Goal: Task Accomplishment & Management: Manage account settings

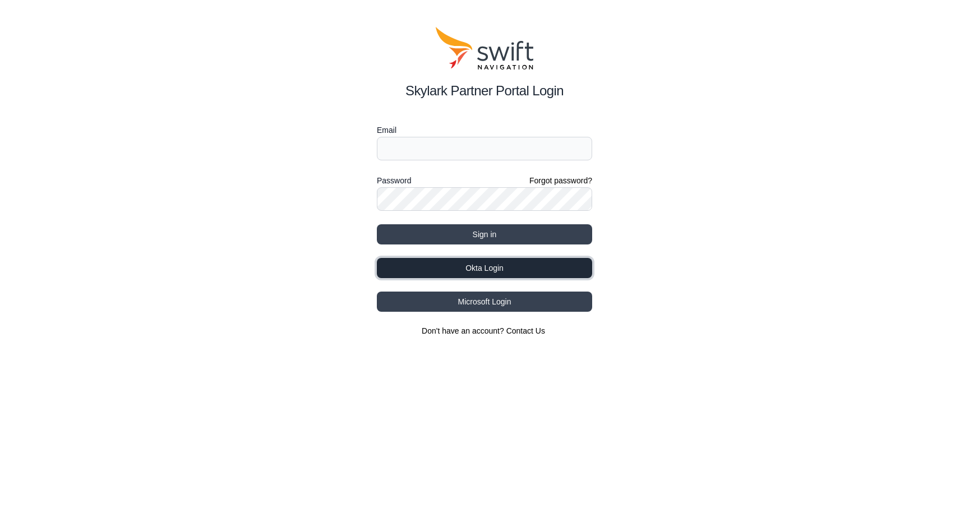
click at [490, 270] on button "Okta Login" at bounding box center [484, 268] width 215 height 20
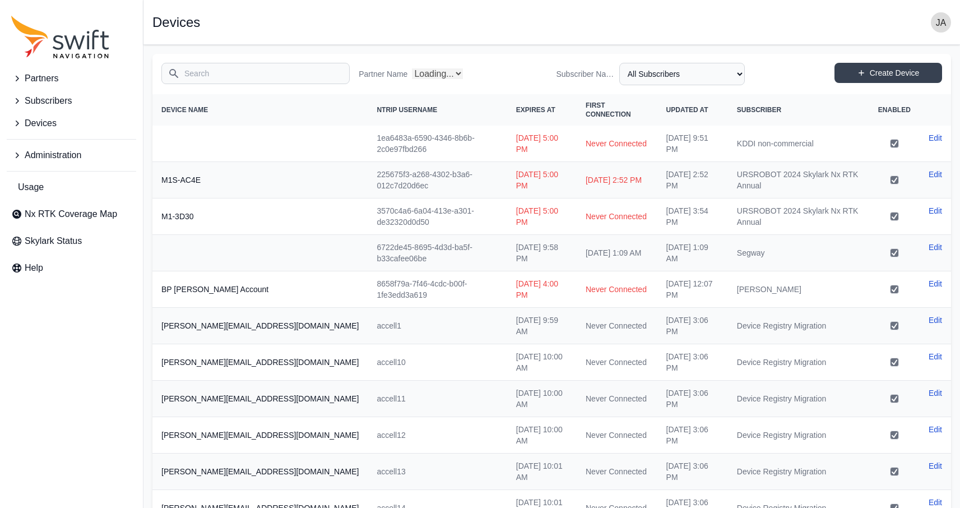
select select "Partner Name"
click at [43, 93] on button "Subscribers" at bounding box center [71, 101] width 129 height 22
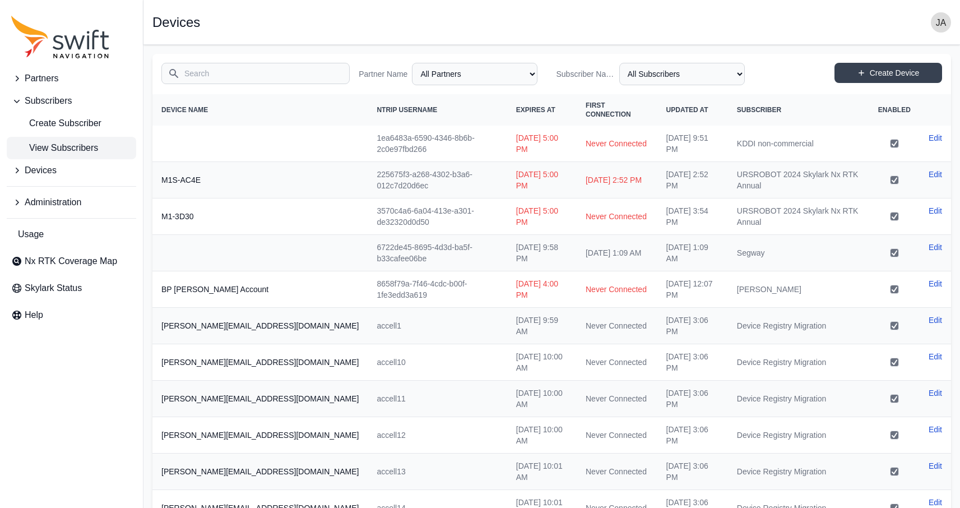
click at [68, 151] on span "View Subscribers" at bounding box center [54, 147] width 87 height 13
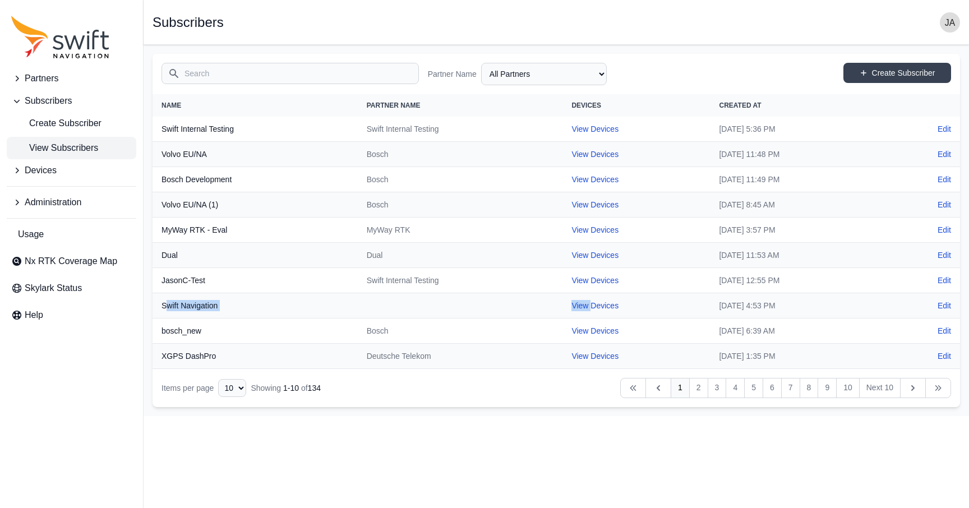
drag, startPoint x: 168, startPoint y: 306, endPoint x: 513, endPoint y: 310, distance: 345.3
click at [545, 310] on tr "Swift Navigation View Devices [DATE] 4:53 PM Edit" at bounding box center [555, 305] width 807 height 25
click at [324, 312] on th "Swift Navigation" at bounding box center [254, 305] width 205 height 25
click at [187, 130] on th "Swift Internal Testing" at bounding box center [254, 129] width 205 height 25
click at [571, 132] on link "View Devices" at bounding box center [594, 128] width 47 height 9
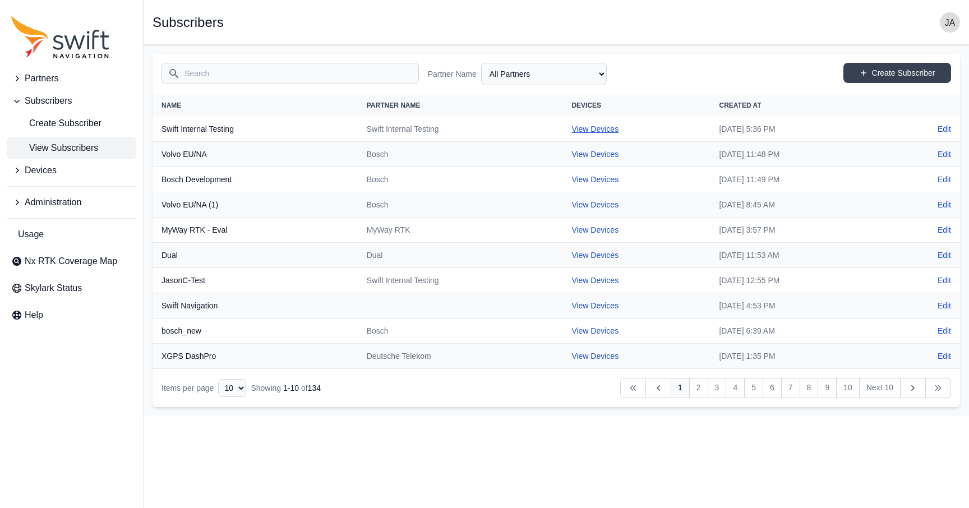
select select "cff9f67e-510b-4c0e-aff8-939dc142d620"
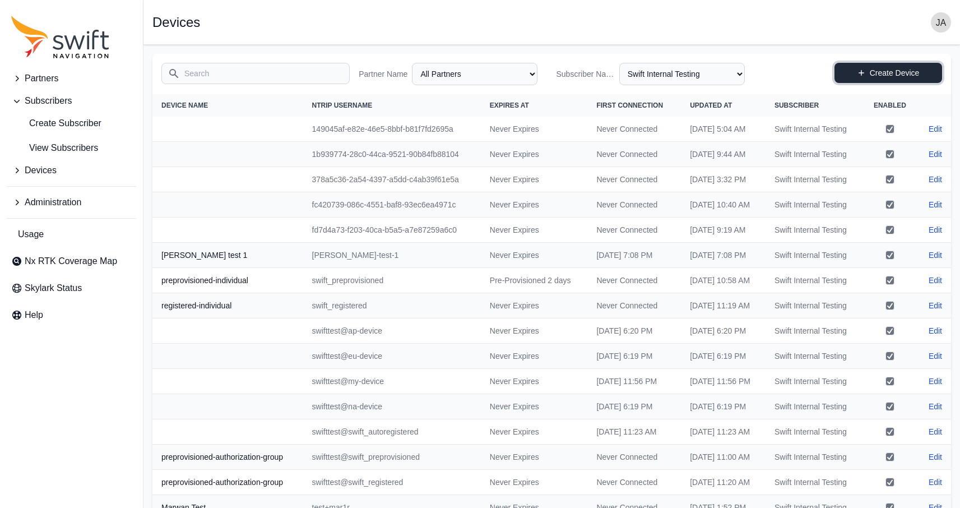
click at [880, 75] on link "Create Device" at bounding box center [889, 73] width 108 height 20
select select "ab3272ce-40d0-4c94-a524-96a758ab755c"
select select "cff9f67e-510b-4c0e-aff8-939dc142d620"
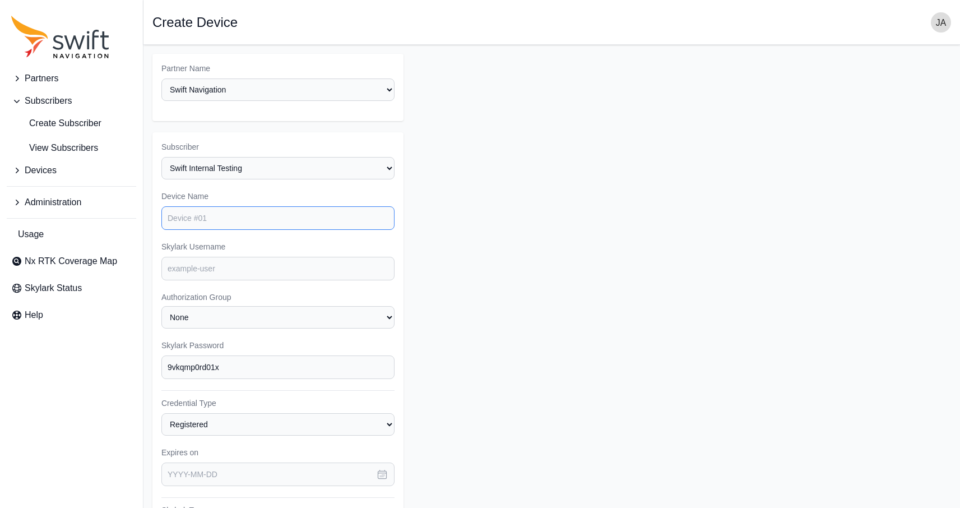
click at [244, 217] on input "Device Name" at bounding box center [277, 218] width 233 height 24
type input "jangel"
click at [216, 215] on input "jangel" at bounding box center [277, 218] width 233 height 24
type input "jangelo"
click at [218, 224] on input "Device Name" at bounding box center [277, 218] width 233 height 24
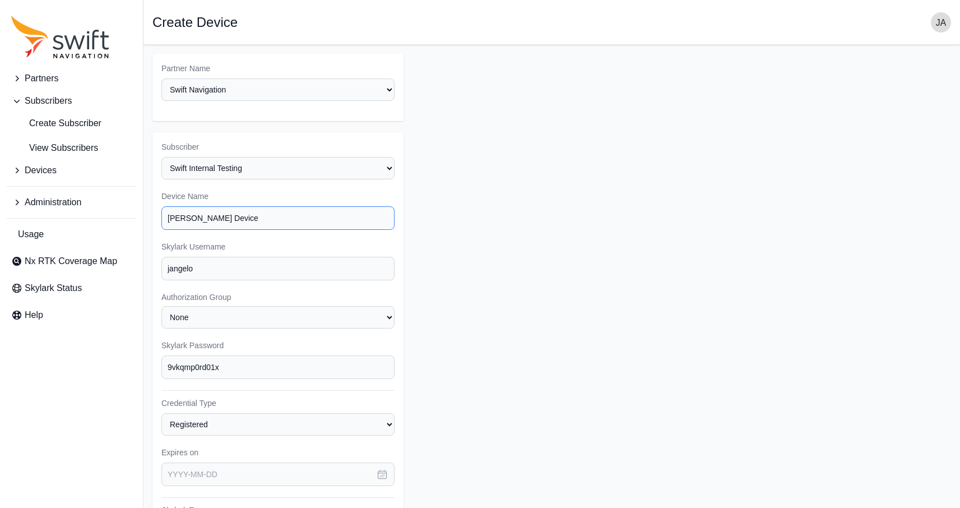
type input "[PERSON_NAME] Device"
click at [219, 324] on select "None" at bounding box center [277, 317] width 233 height 22
click at [161, 306] on select "None" at bounding box center [277, 317] width 233 height 22
click at [237, 371] on input "9vkqmp0rd01x" at bounding box center [277, 367] width 233 height 24
click at [196, 369] on input "9vkqmp0rd01x" at bounding box center [277, 367] width 233 height 24
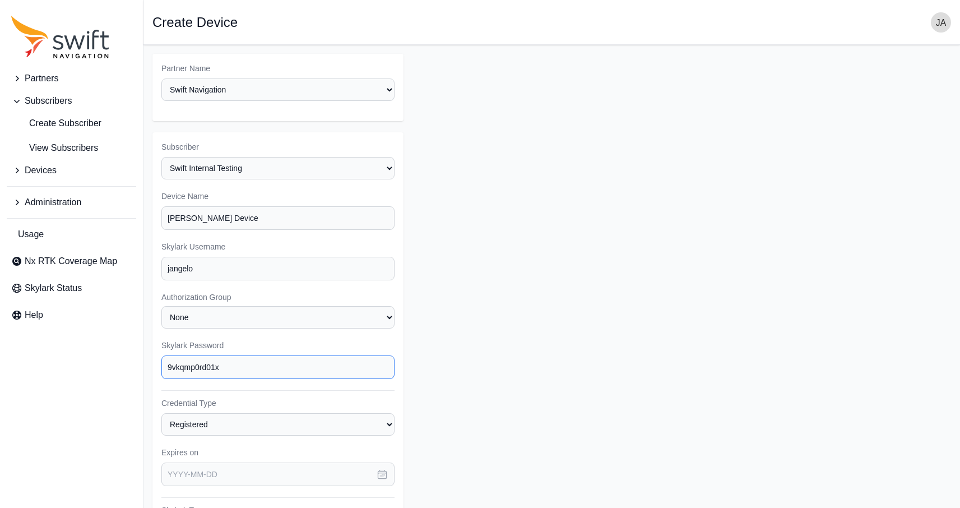
click at [196, 369] on input "9vkqmp0rd01x" at bounding box center [277, 367] width 233 height 24
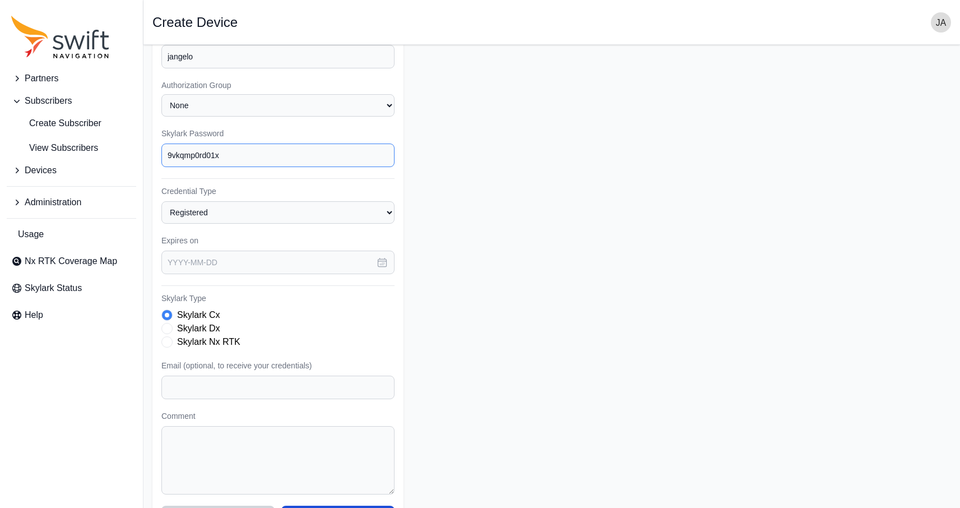
scroll to position [248, 0]
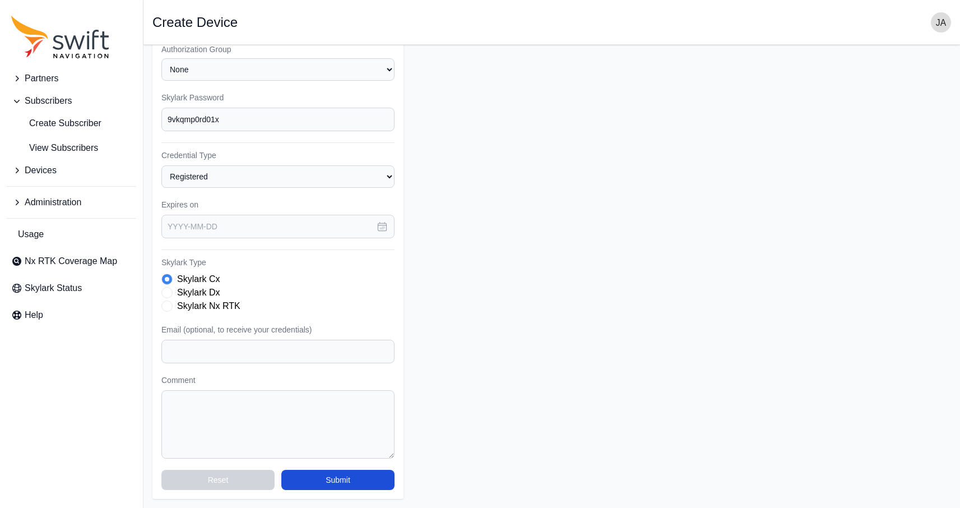
click at [170, 291] on span "Skylark Type" at bounding box center [166, 292] width 11 height 11
click at [169, 301] on span "Skylark Type" at bounding box center [166, 305] width 11 height 11
click at [172, 274] on div "Skylark Cx" at bounding box center [277, 278] width 233 height 13
click at [171, 275] on div "Skylark Cx" at bounding box center [277, 278] width 233 height 13
click at [168, 278] on span "Skylark Type" at bounding box center [166, 279] width 11 height 11
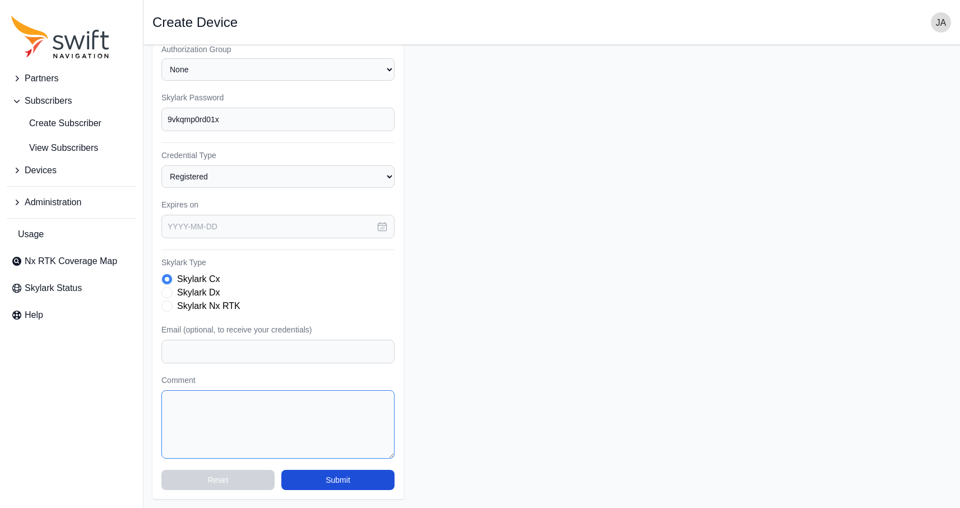
click at [314, 427] on textarea "Comment" at bounding box center [277, 424] width 233 height 68
click at [340, 480] on button "Submit" at bounding box center [337, 480] width 113 height 20
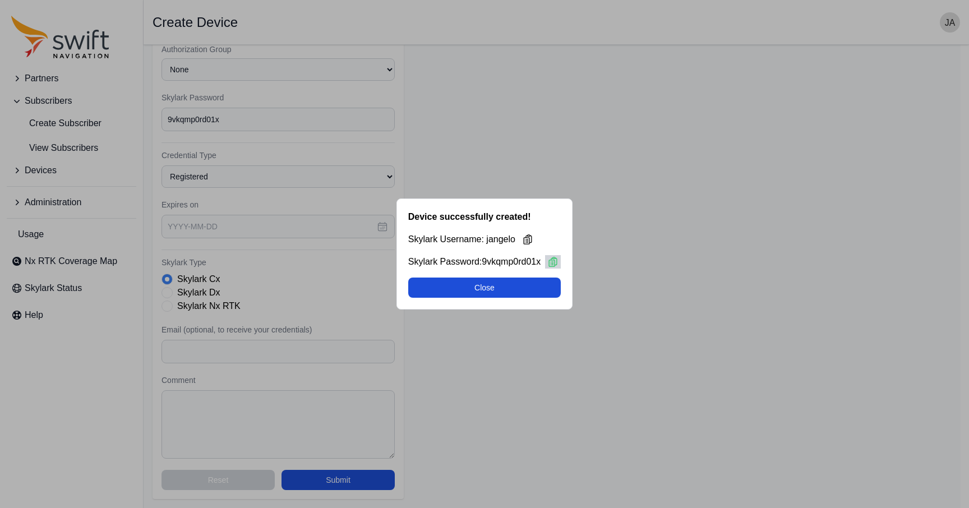
click at [556, 264] on icon at bounding box center [553, 261] width 8 height 9
click at [499, 289] on button "Close" at bounding box center [484, 287] width 153 height 20
select select "cff9f67e-510b-4c0e-aff8-939dc142d620"
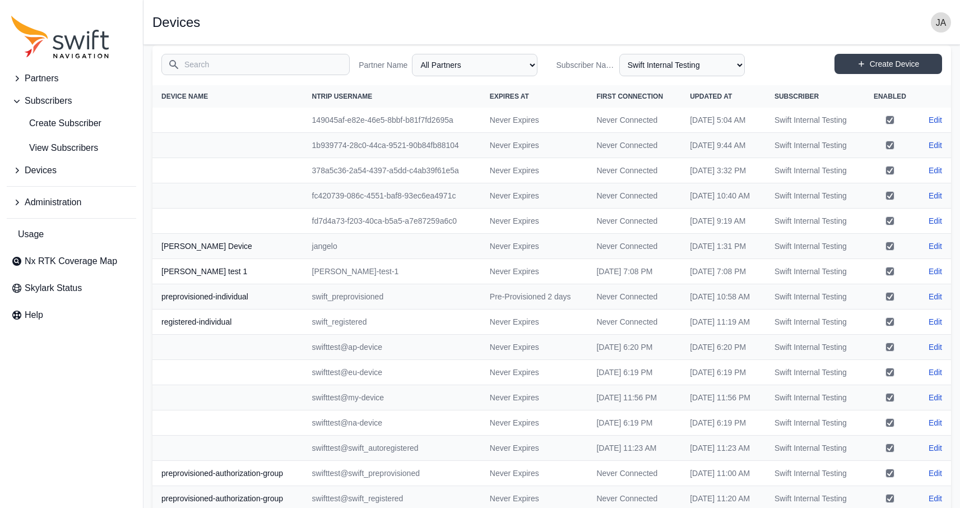
scroll to position [12, 0]
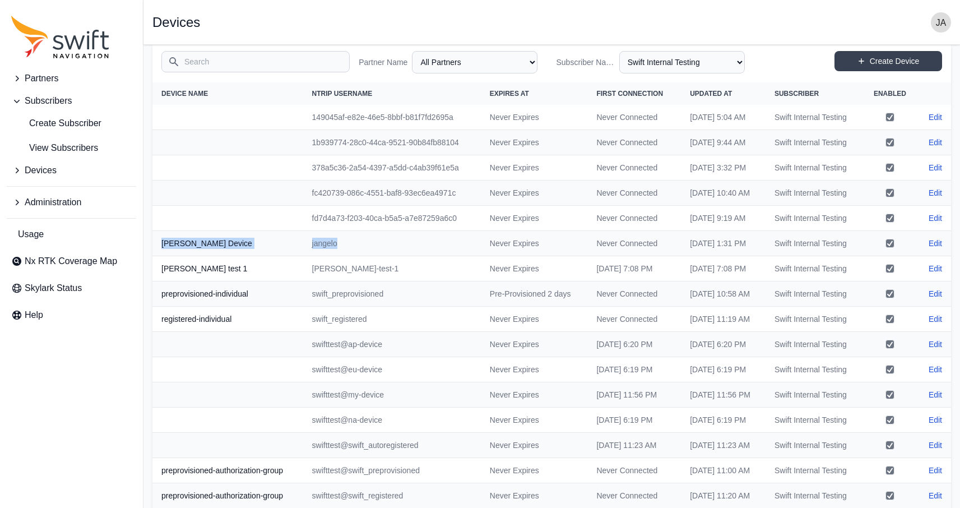
drag, startPoint x: 171, startPoint y: 304, endPoint x: 439, endPoint y: 300, distance: 267.9
click at [439, 256] on tr "[PERSON_NAME] [PERSON_NAME] Never Expires Never Connected [DATE] 1:31 PM Swift …" at bounding box center [551, 243] width 799 height 25
click at [937, 249] on link "Edit" at bounding box center [935, 243] width 13 height 11
select select "ab3272ce-40d0-4c94-a524-96a758ab755c"
select select "cff9f67e-510b-4c0e-aff8-939dc142d620"
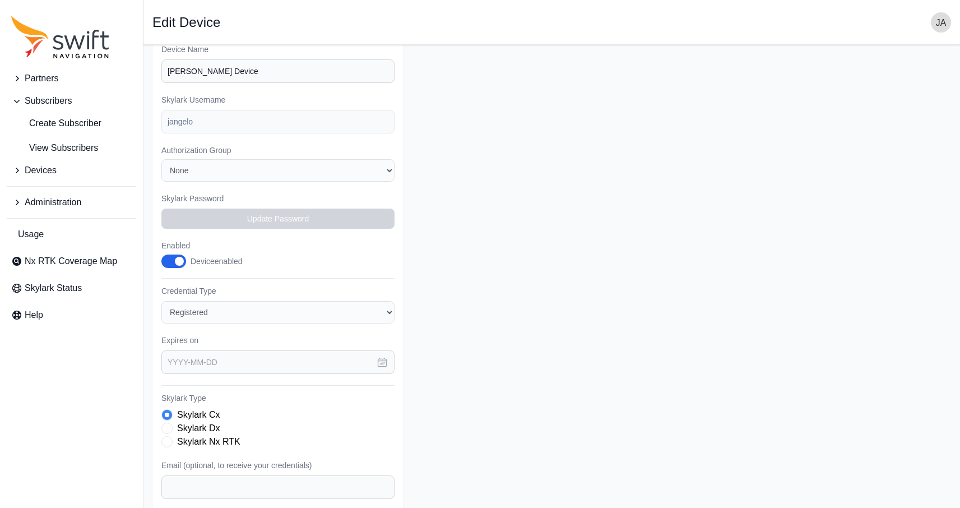
scroll to position [129, 0]
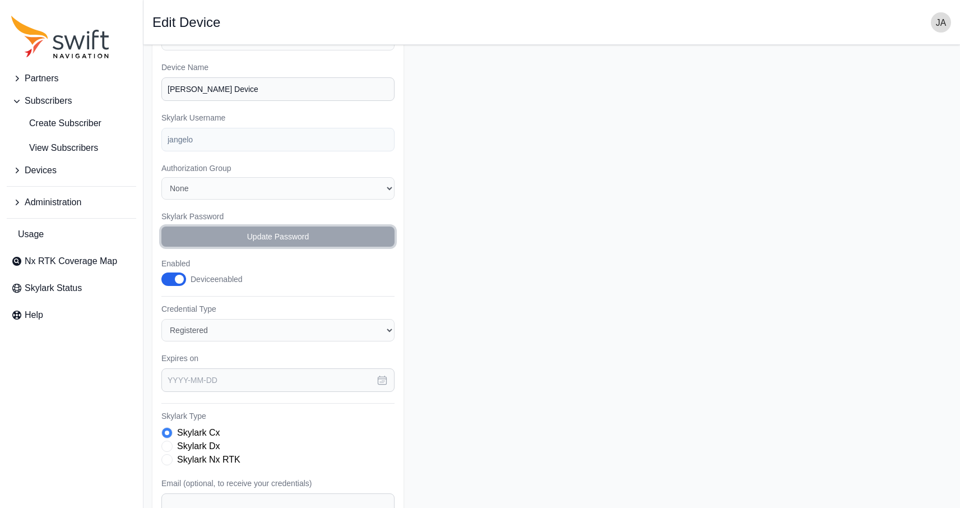
click at [278, 242] on button "Update Password" at bounding box center [277, 236] width 233 height 20
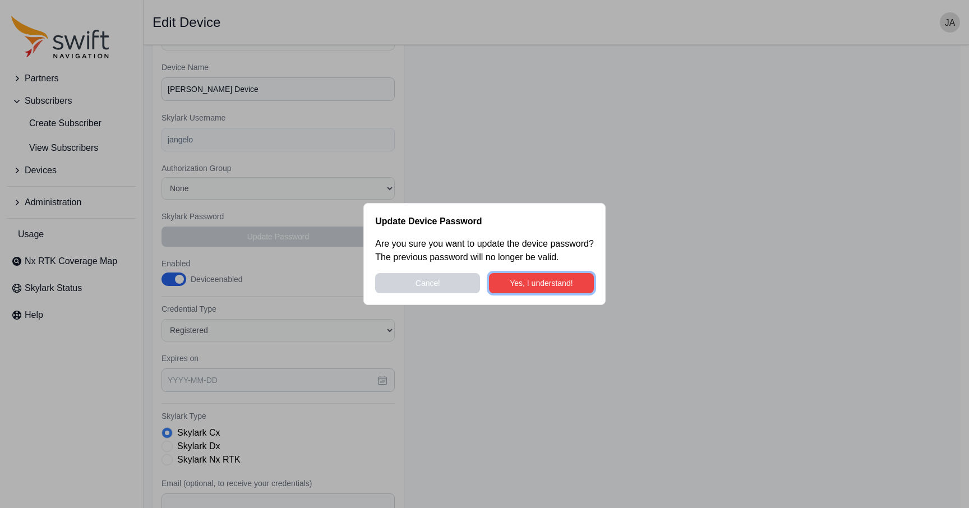
click at [529, 281] on button "Yes, I understand!" at bounding box center [541, 283] width 105 height 20
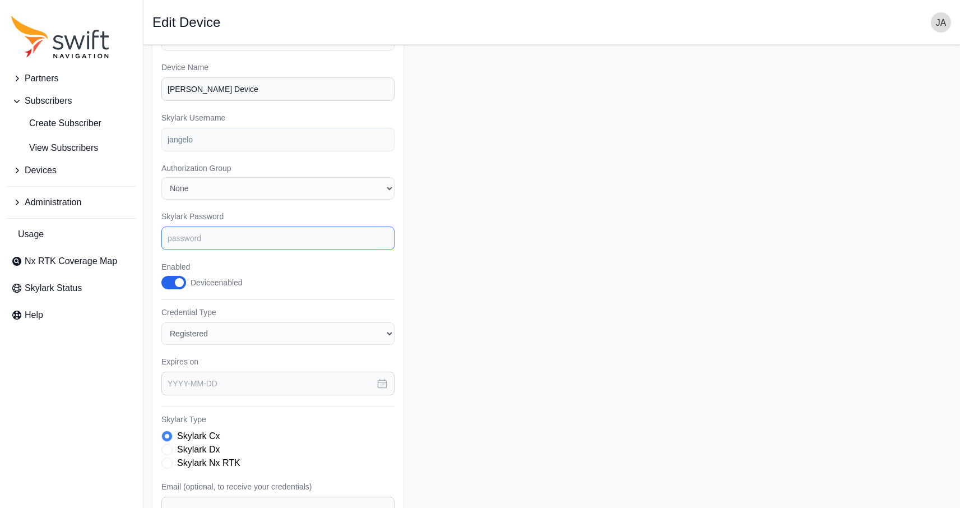
click at [248, 242] on input "Skylark Password" at bounding box center [277, 238] width 233 height 24
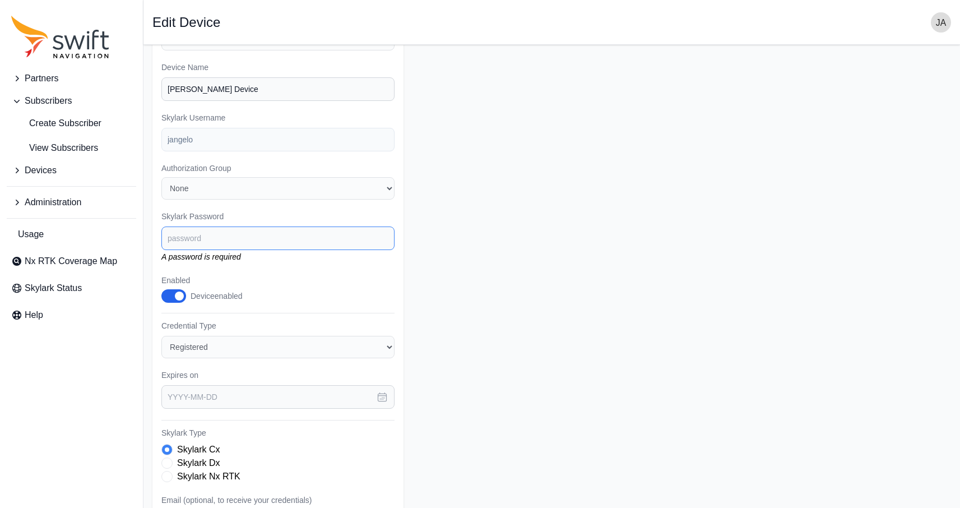
click at [242, 243] on input "Skylark Password" at bounding box center [277, 238] width 233 height 24
paste input "WjQ0FvGf61"
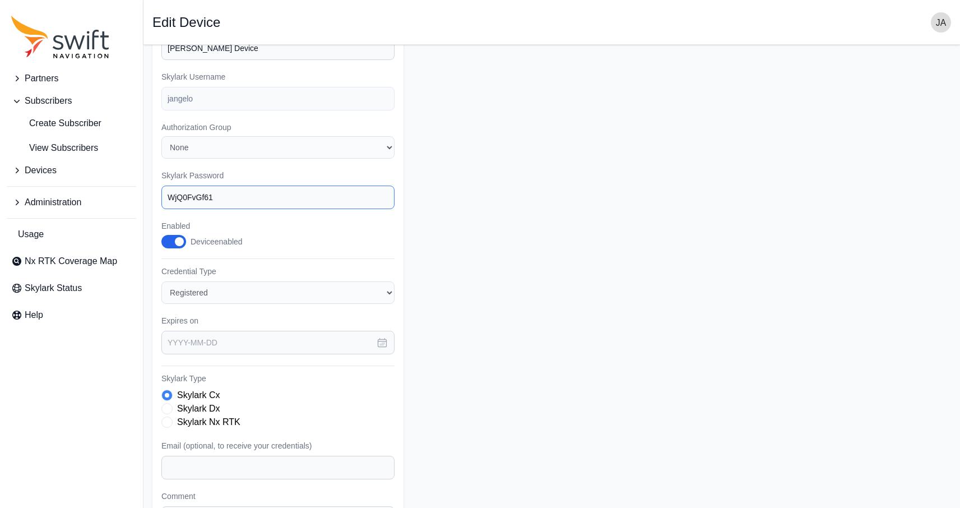
scroll to position [286, 0]
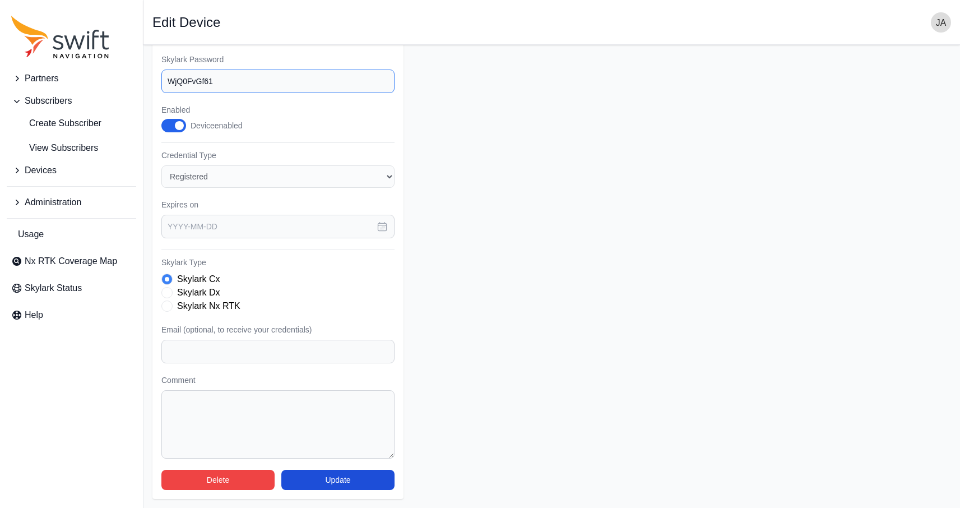
type input "WjQ0FvGf61"
click at [237, 473] on button "Delete" at bounding box center [217, 480] width 113 height 20
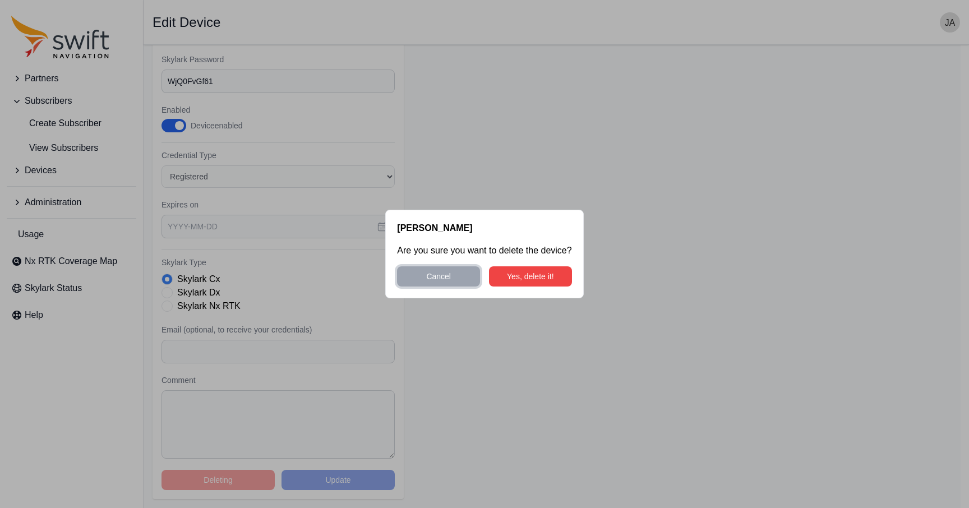
click at [462, 277] on button "Cancel" at bounding box center [438, 276] width 83 height 20
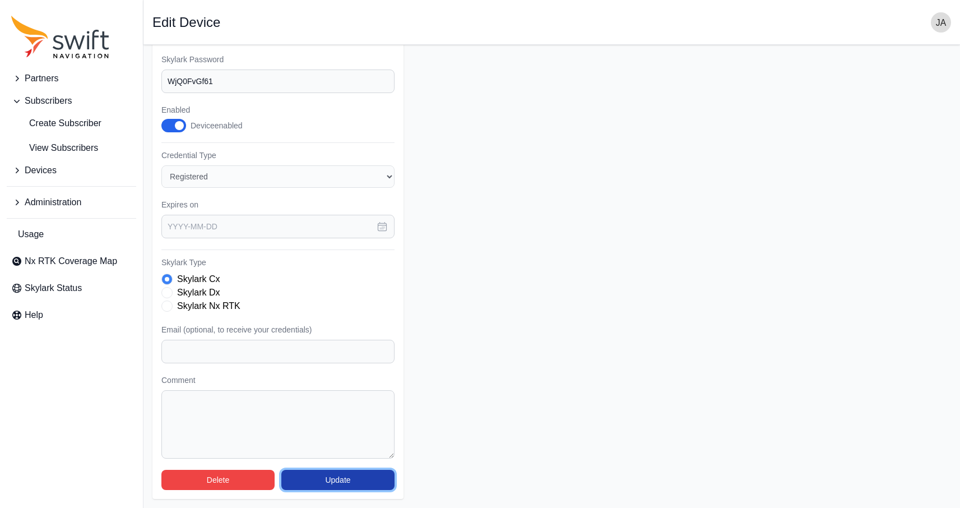
click at [323, 480] on button "Update" at bounding box center [337, 480] width 113 height 20
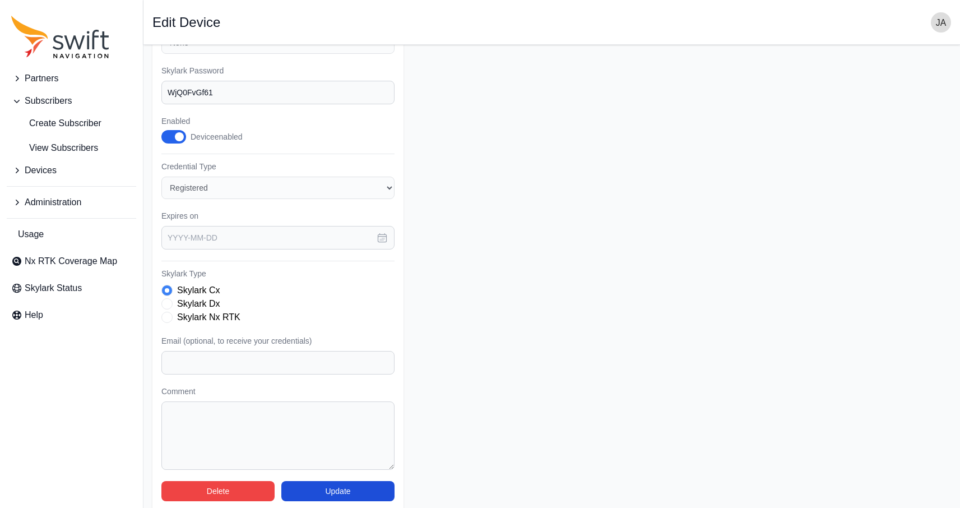
select select "cff9f67e-510b-4c0e-aff8-939dc142d620"
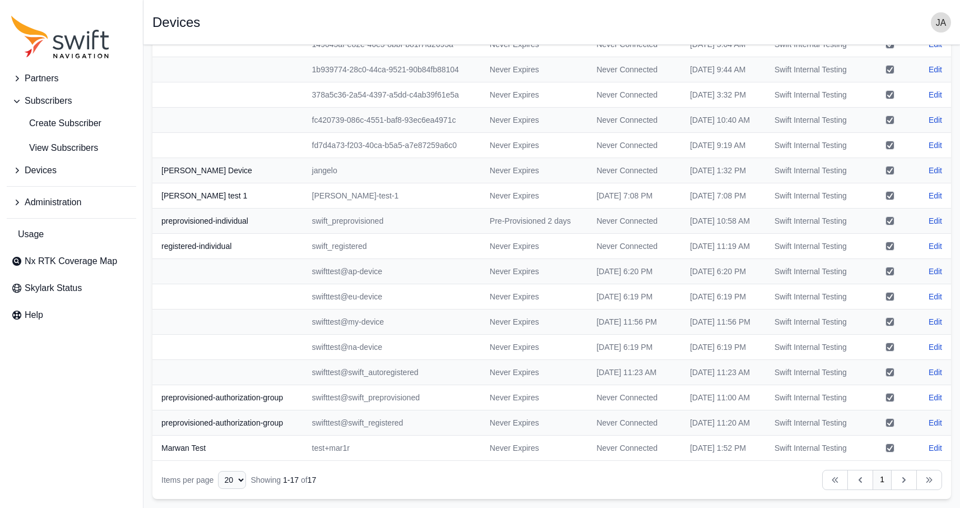
scroll to position [110, 0]
click at [939, 176] on link "Edit" at bounding box center [935, 170] width 13 height 11
select select "ab3272ce-40d0-4c94-a524-96a758ab755c"
select select "cff9f67e-510b-4c0e-aff8-939dc142d620"
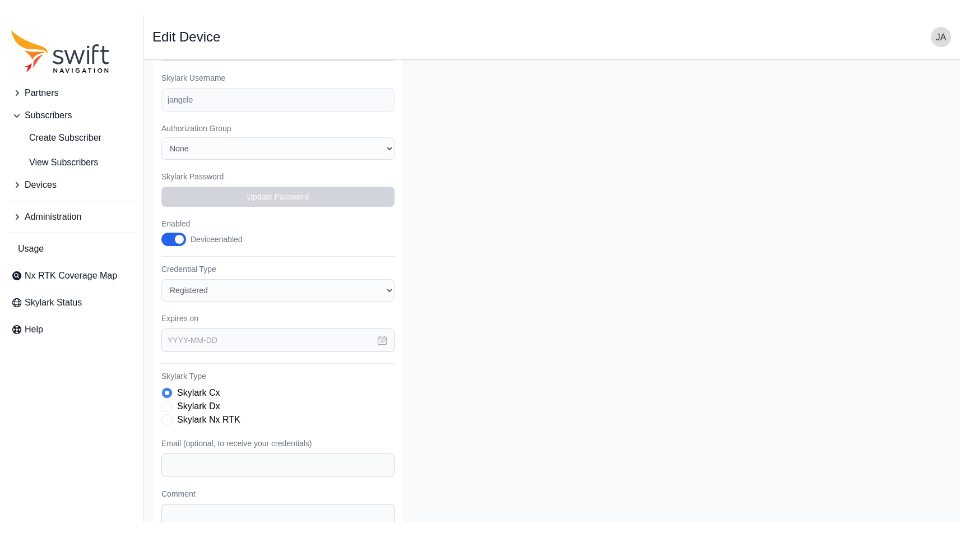
scroll to position [174, 0]
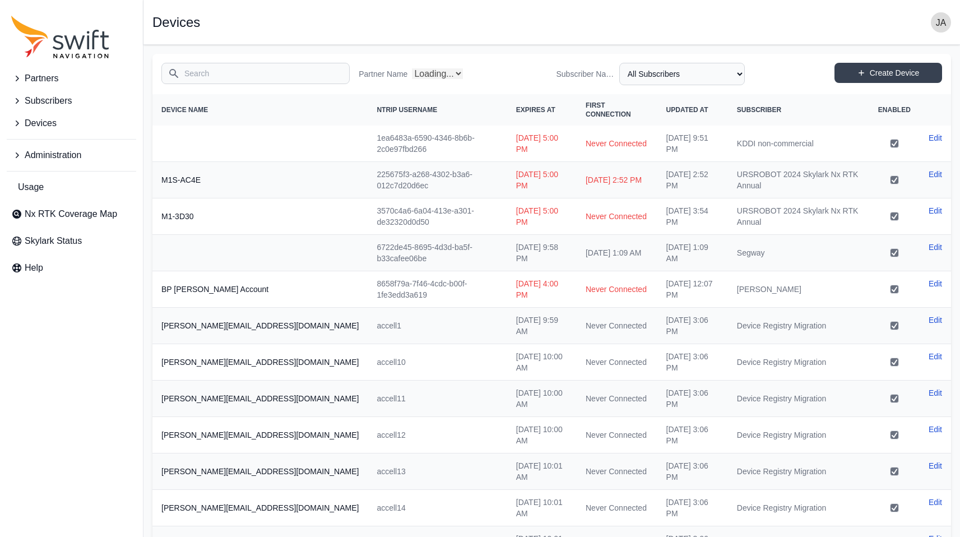
select select "Partner Name"
click at [927, 18] on div "Open sidebar Devices" at bounding box center [551, 22] width 799 height 20
click at [942, 20] on img "button" at bounding box center [941, 22] width 20 height 20
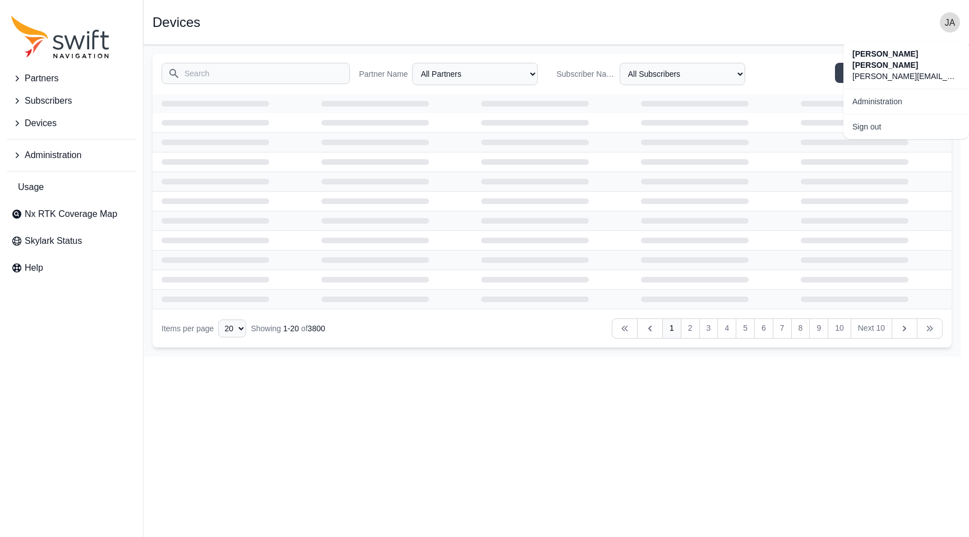
click at [925, 31] on div "Open sidebar Devices" at bounding box center [555, 22] width 807 height 20
